Goal: Task Accomplishment & Management: Complete application form

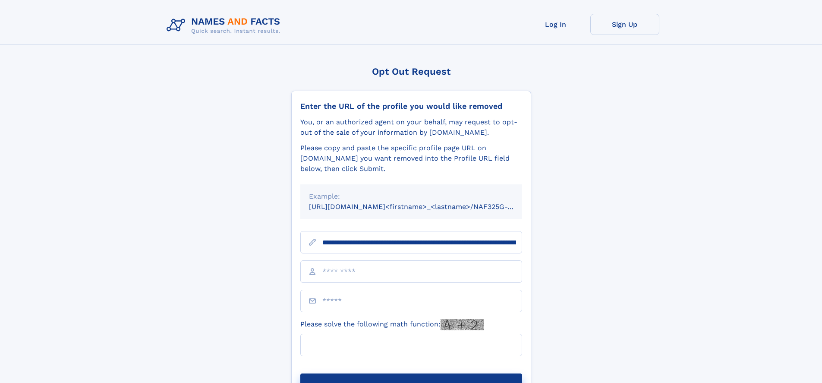
type input "**********"
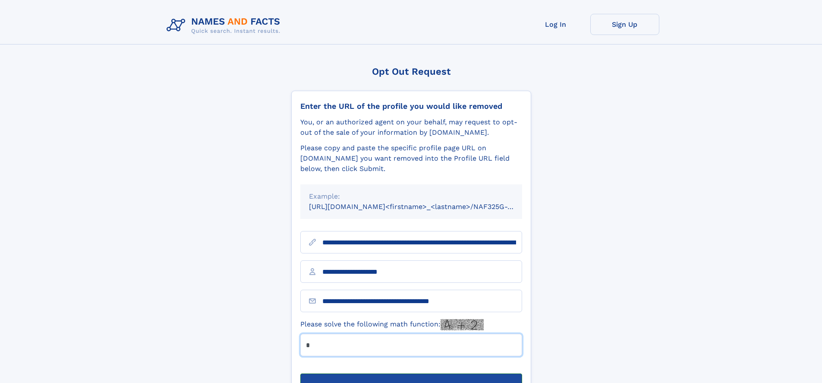
type input "*"
click at [411, 373] on button "Submit Opt Out Request" at bounding box center [411, 387] width 222 height 28
